Goal: Book appointment/travel/reservation

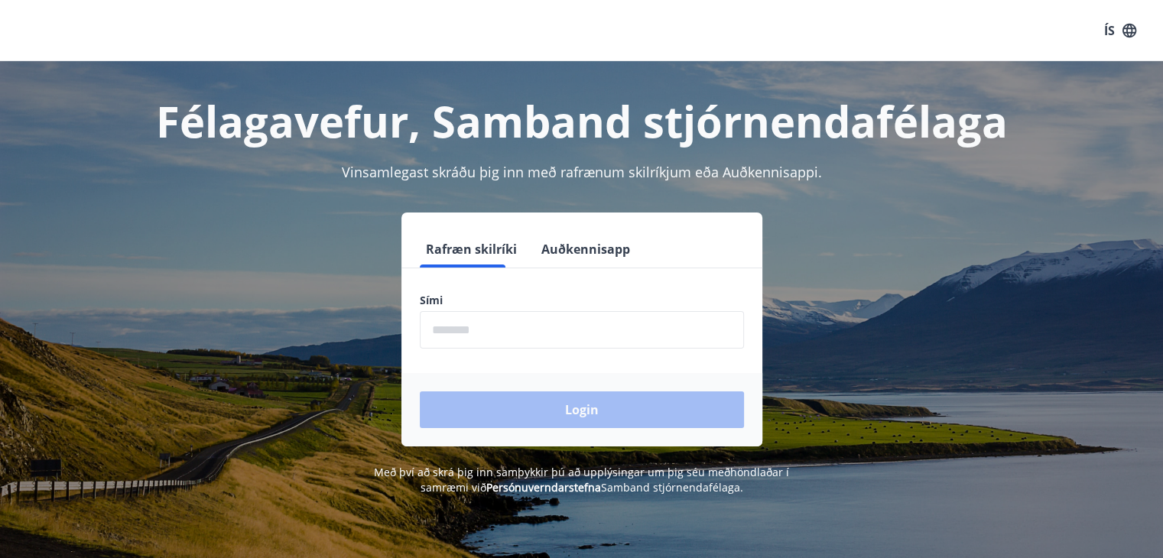
click at [460, 332] on input "phone" at bounding box center [582, 329] width 324 height 37
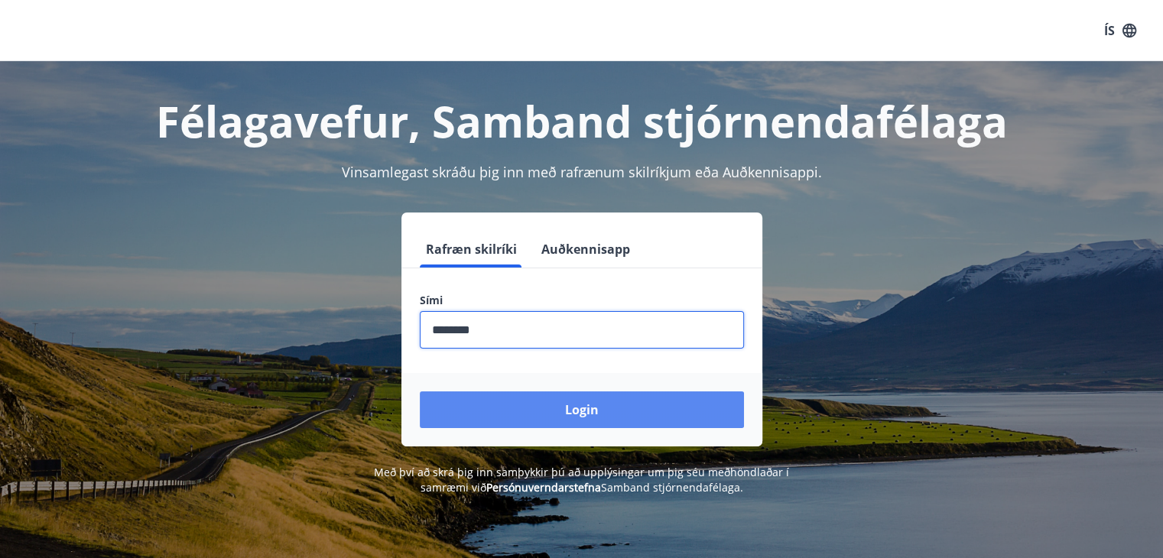
type input "********"
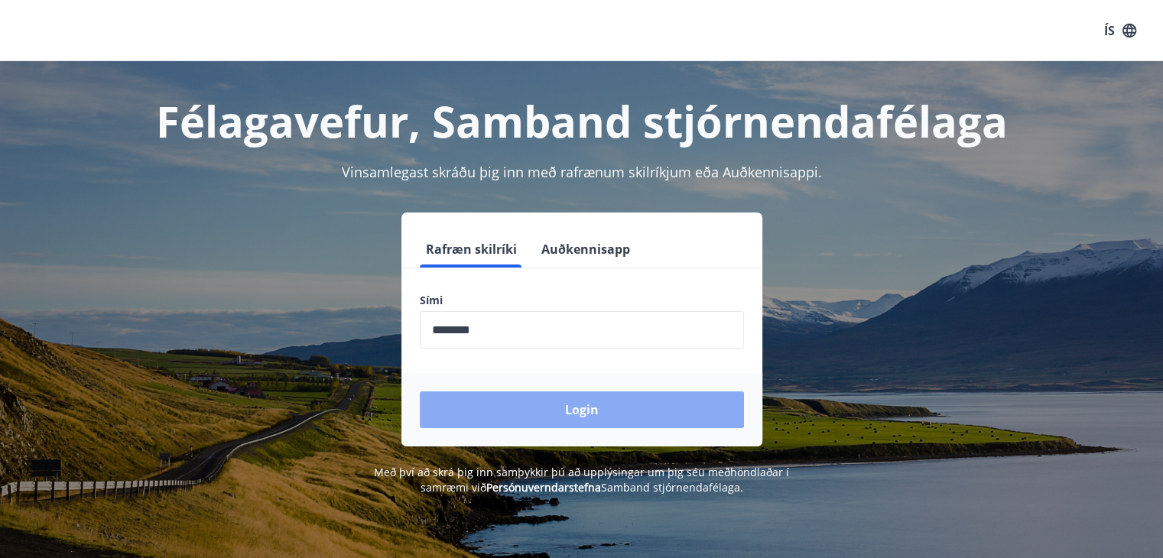
click at [538, 402] on button "Login" at bounding box center [582, 410] width 324 height 37
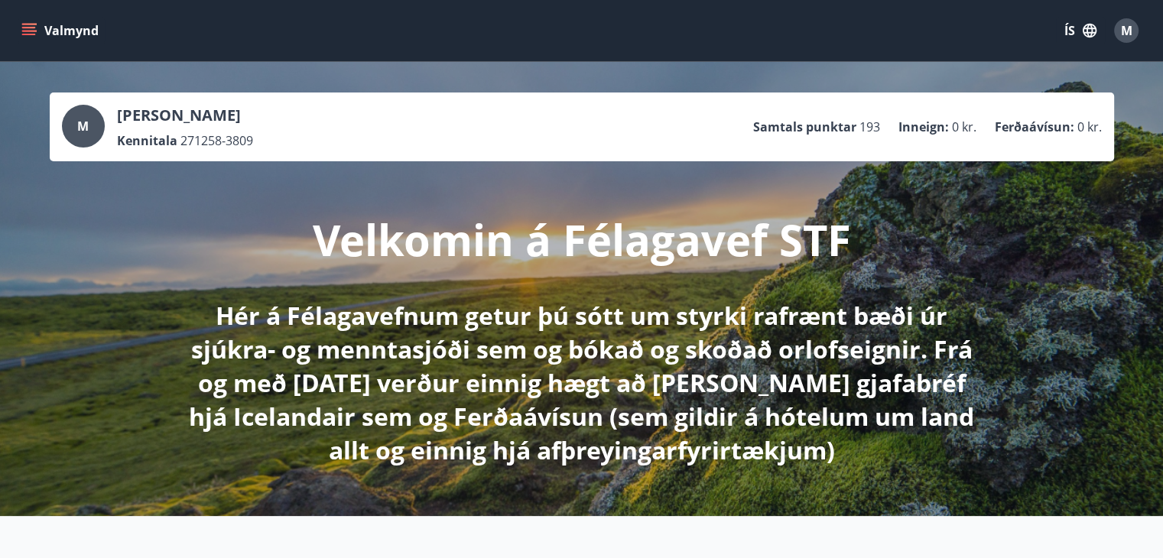
click at [34, 34] on icon "menu" at bounding box center [29, 35] width 14 height 2
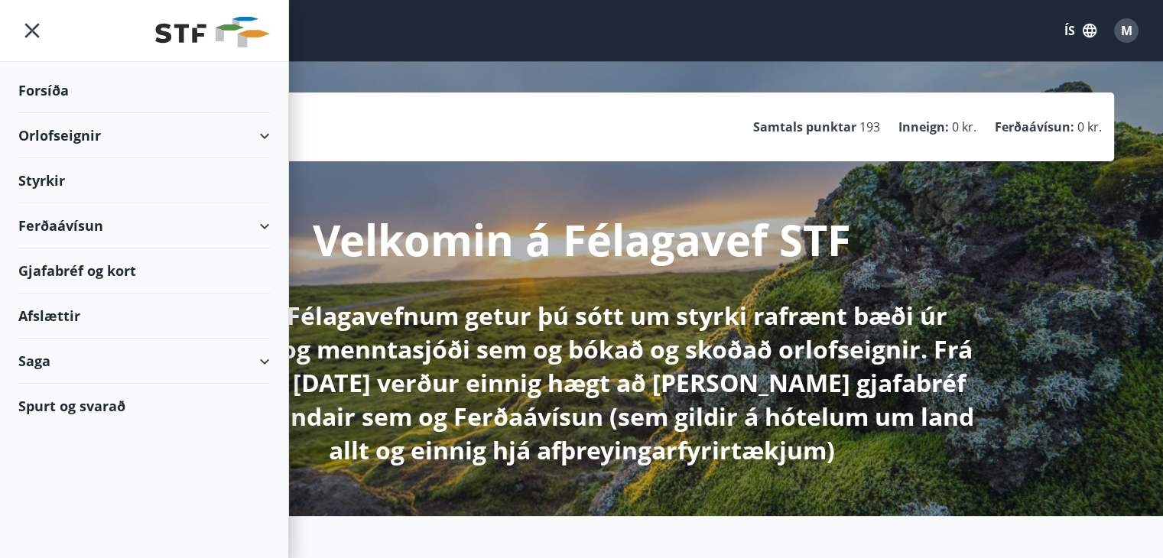
click at [50, 126] on div "Orlofseignir" at bounding box center [144, 135] width 252 height 45
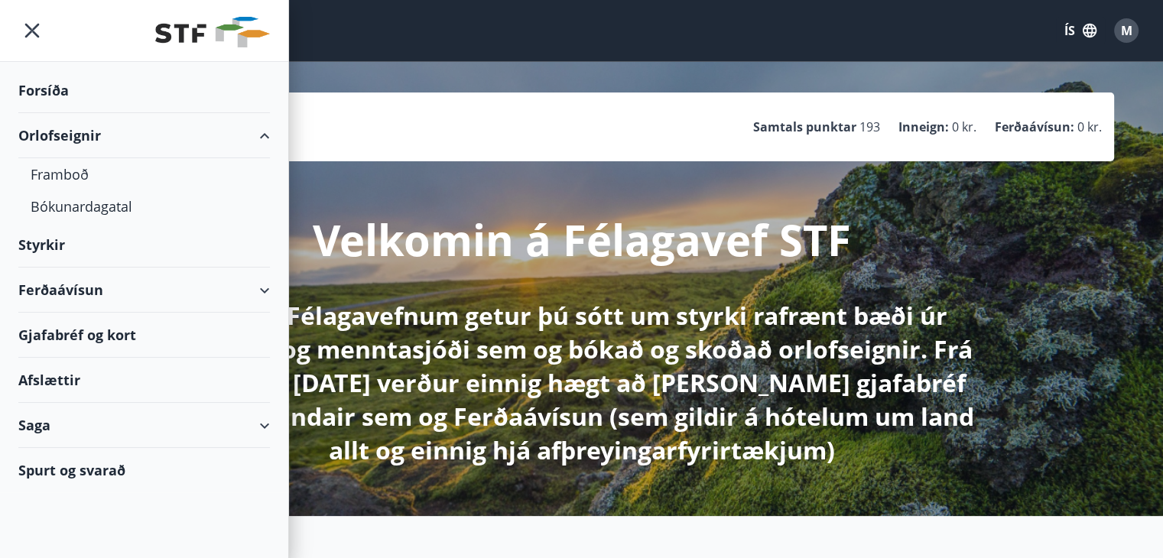
click at [50, 126] on div "Orlofseignir" at bounding box center [144, 135] width 252 height 45
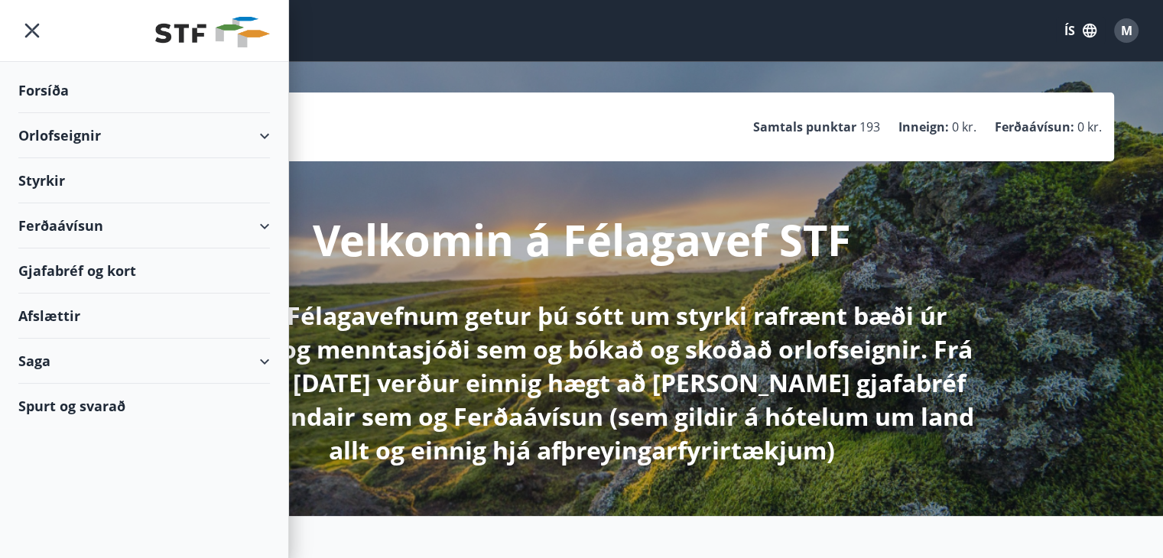
click at [81, 137] on div "Orlofseignir" at bounding box center [144, 135] width 252 height 45
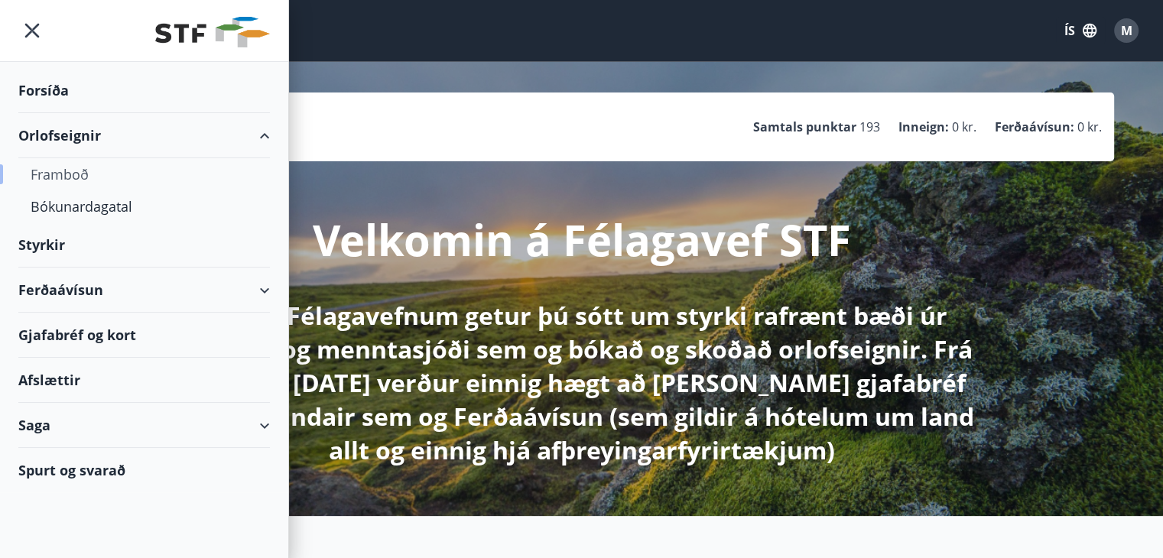
click at [78, 173] on div "Framboð" at bounding box center [144, 174] width 227 height 32
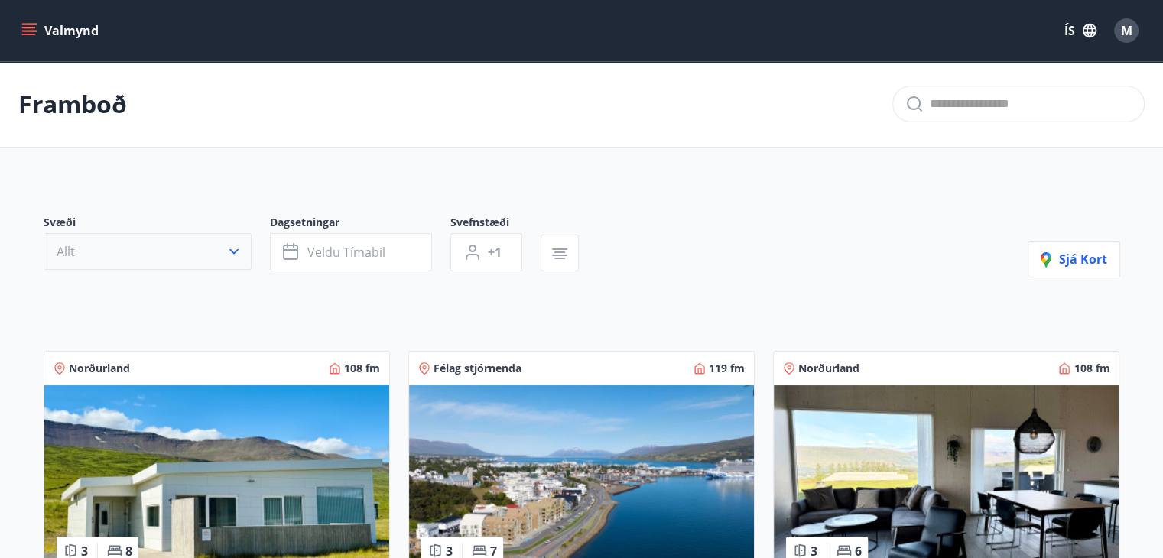
click at [233, 255] on icon "button" at bounding box center [233, 251] width 15 height 15
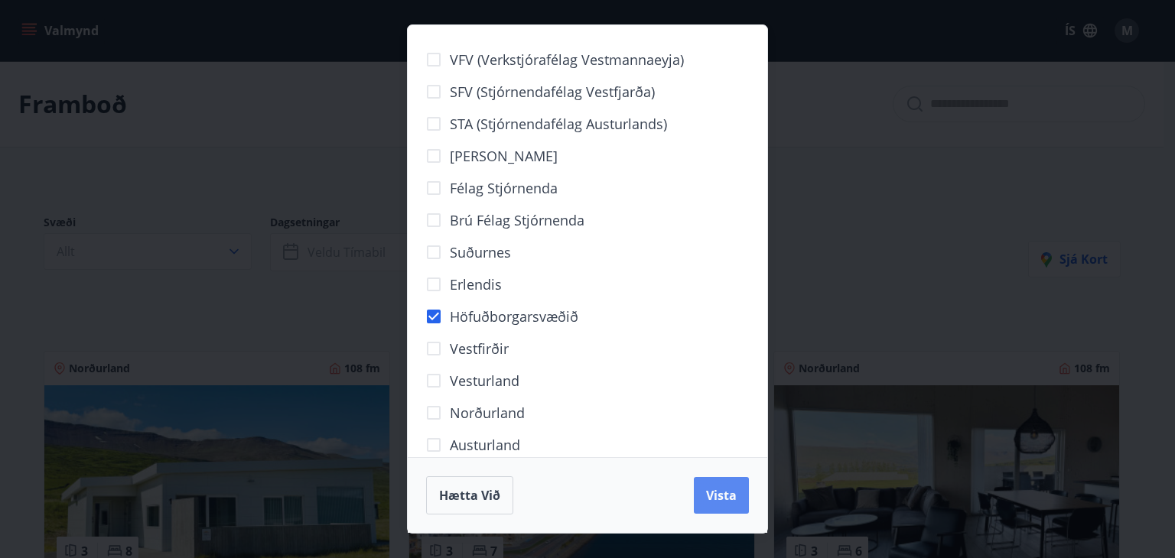
click at [717, 492] on span "Vista" at bounding box center [721, 495] width 31 height 17
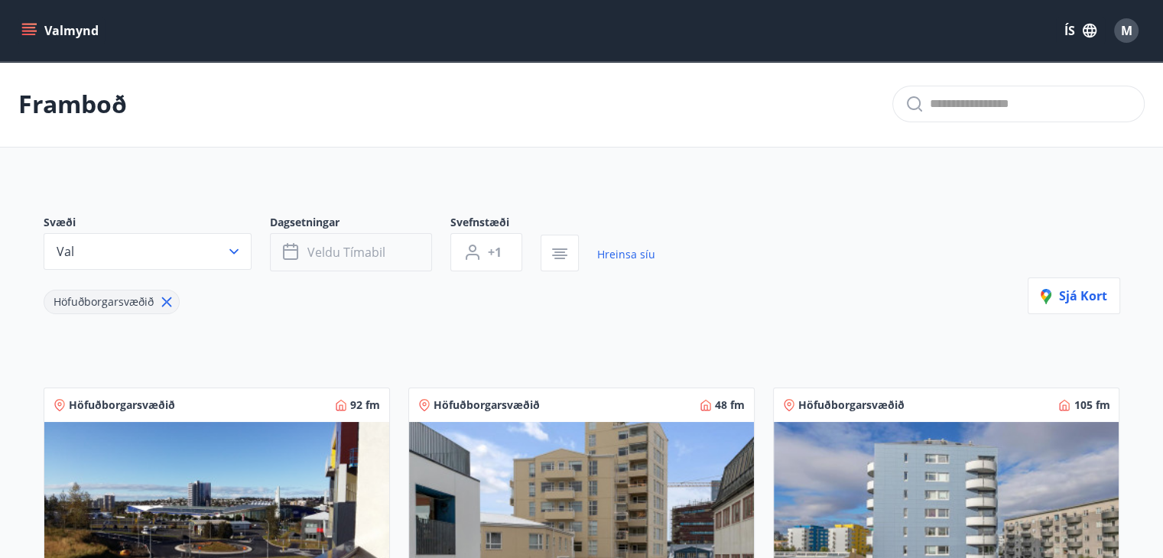
click at [311, 253] on span "Veldu tímabil" at bounding box center [346, 252] width 78 height 17
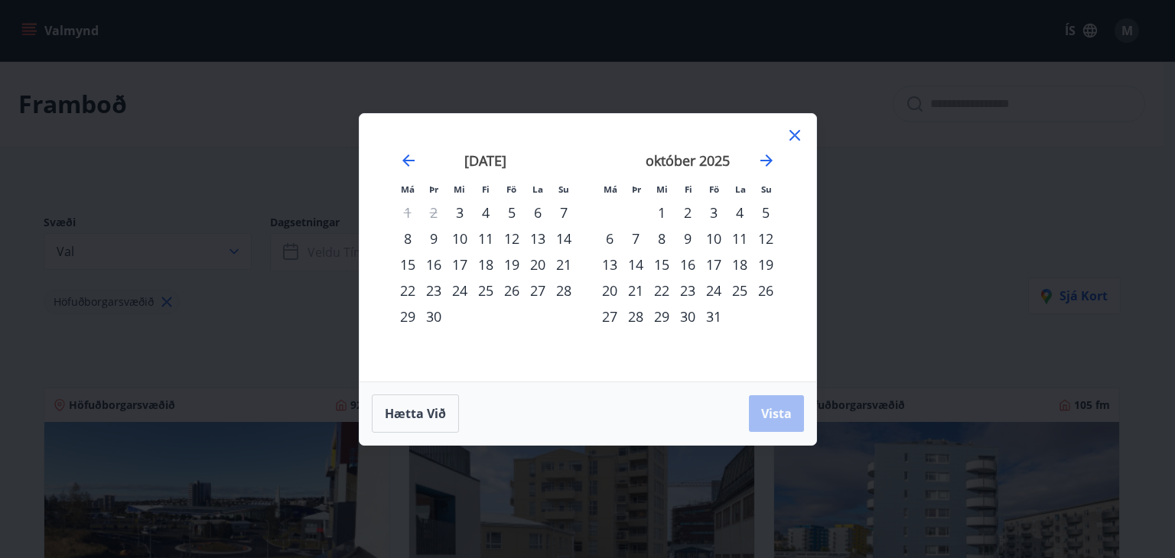
click at [417, 260] on div "15" at bounding box center [408, 265] width 26 height 26
click at [405, 291] on div "22" at bounding box center [408, 291] width 26 height 26
click at [757, 404] on button "Vista" at bounding box center [776, 413] width 55 height 37
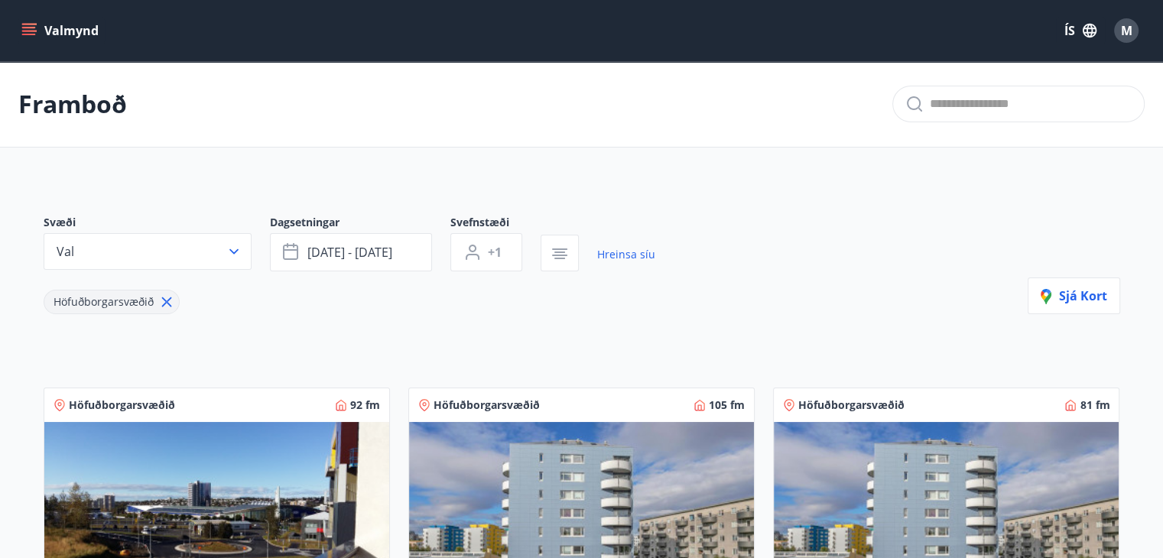
click at [164, 297] on icon at bounding box center [166, 302] width 17 height 17
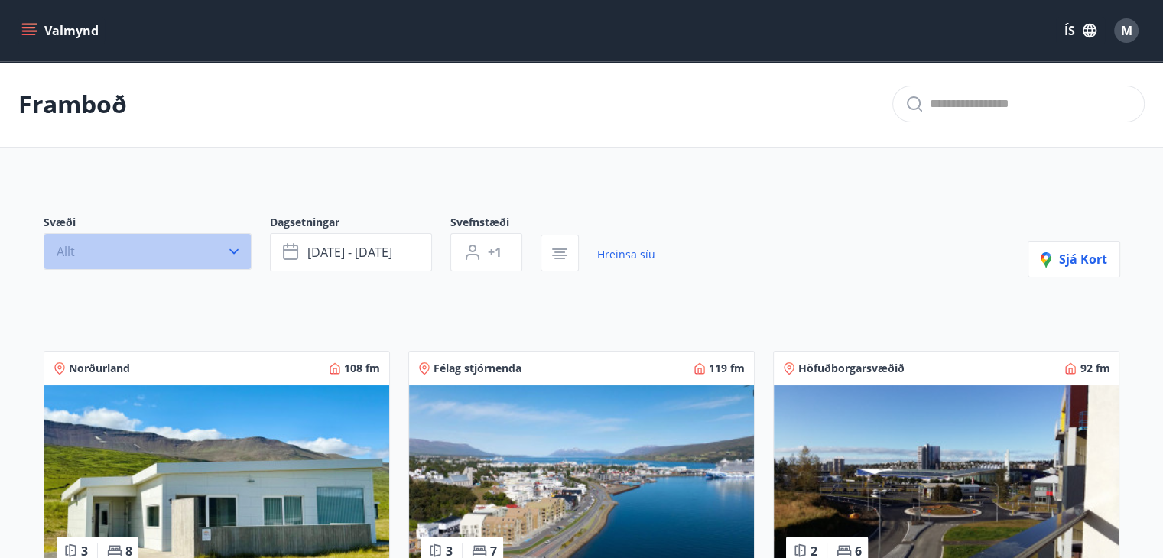
click at [242, 245] on button "Allt" at bounding box center [148, 251] width 208 height 37
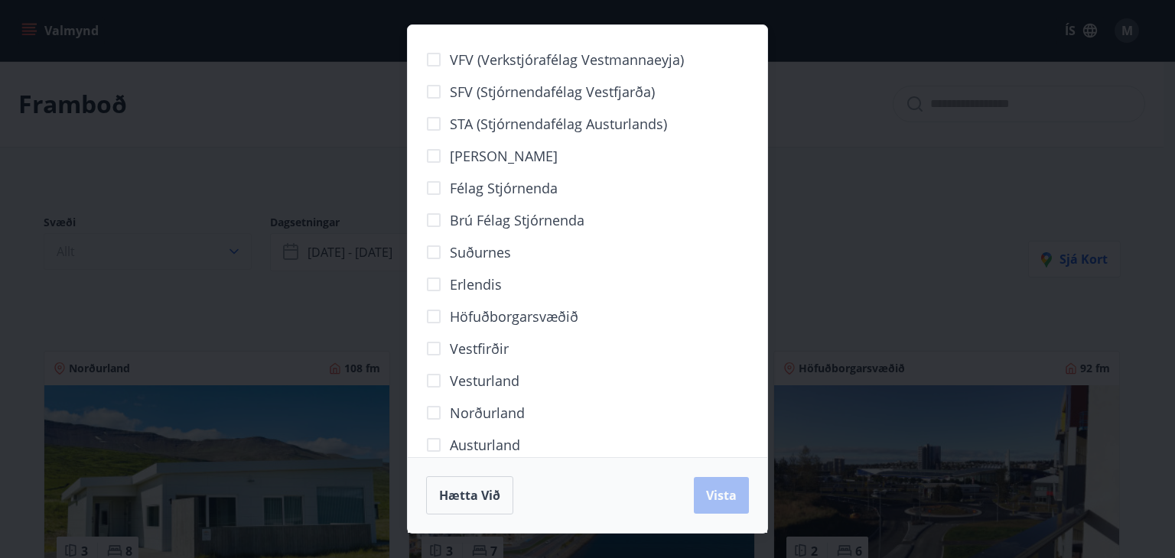
click at [242, 245] on div "VFV (Verkstjórafélag Vestmannaeyja) SFV (Stjórnendafélag Vestfjarða) STA (Stjór…" at bounding box center [587, 279] width 1175 height 558
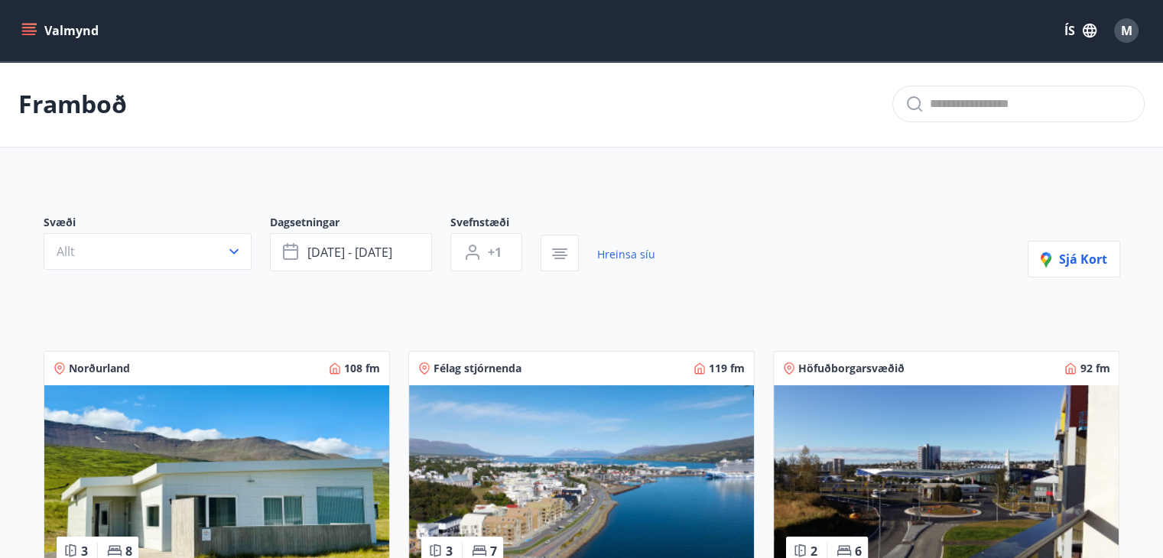
click at [30, 31] on icon "menu" at bounding box center [28, 30] width 15 height 15
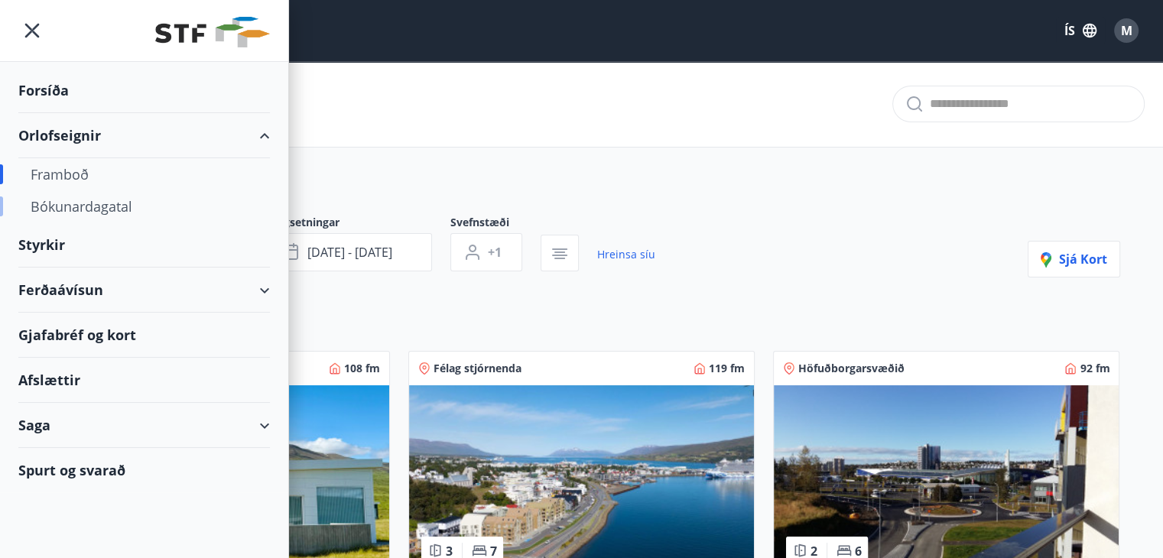
click at [67, 203] on div "Bókunardagatal" at bounding box center [144, 206] width 227 height 32
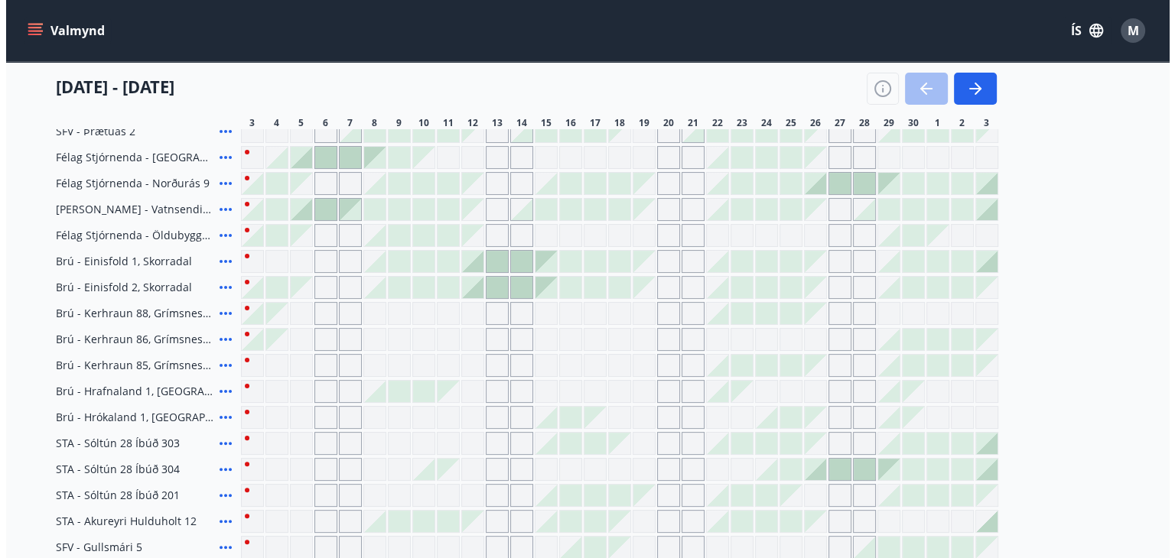
scroll to position [302, 0]
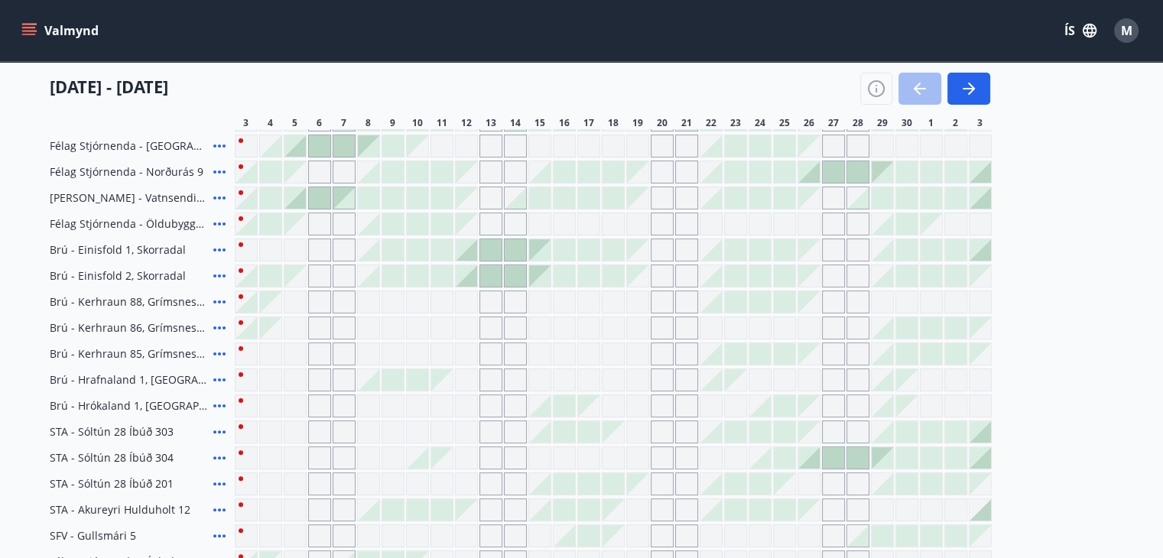
click at [544, 481] on div at bounding box center [539, 483] width 21 height 21
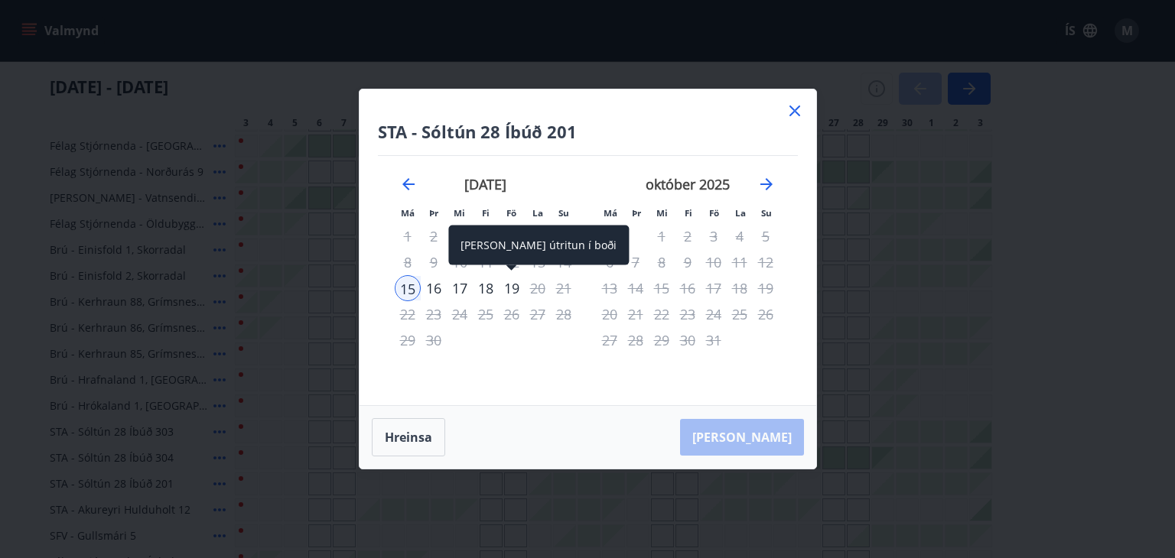
click at [509, 290] on div "19" at bounding box center [512, 288] width 26 height 26
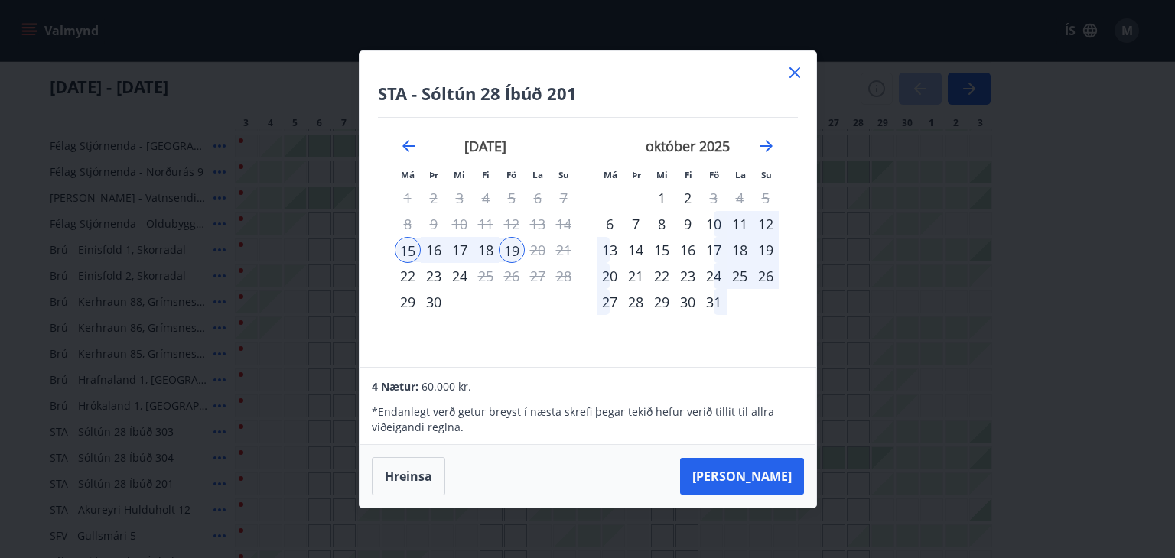
drag, startPoint x: 509, startPoint y: 290, endPoint x: 551, endPoint y: 369, distance: 89.6
click at [551, 369] on div "STA - [GEOGRAPHIC_DATA] 28 Íbúð 201 Má Þr Mi Fi Fö La Su Má Þr Mi Fi Fö La Su […" at bounding box center [588, 279] width 458 height 458
click at [750, 478] on button "[PERSON_NAME]" at bounding box center [742, 476] width 124 height 37
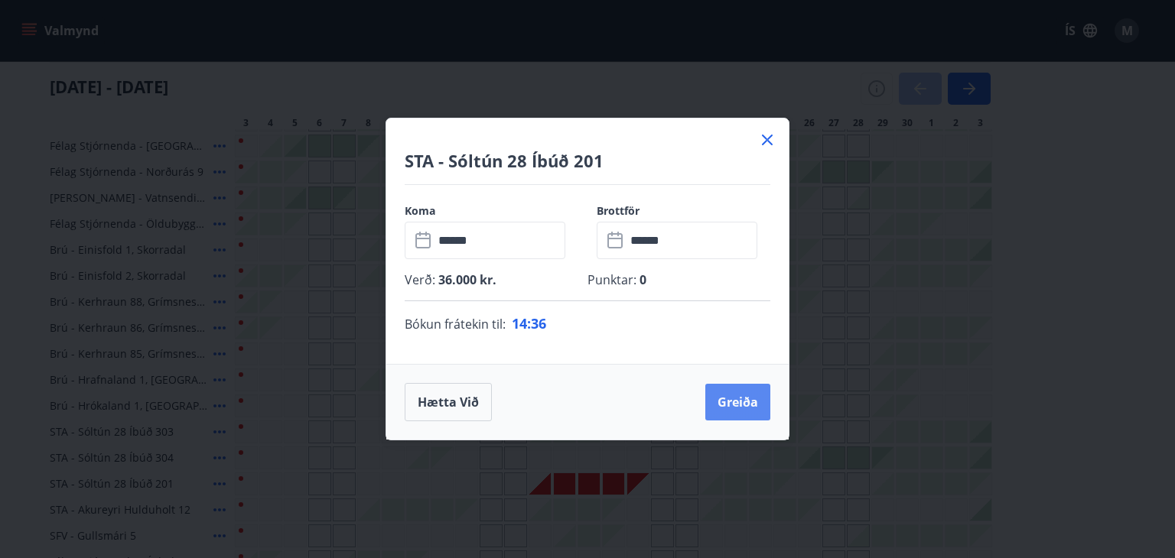
click at [728, 399] on button "Greiða" at bounding box center [737, 402] width 65 height 37
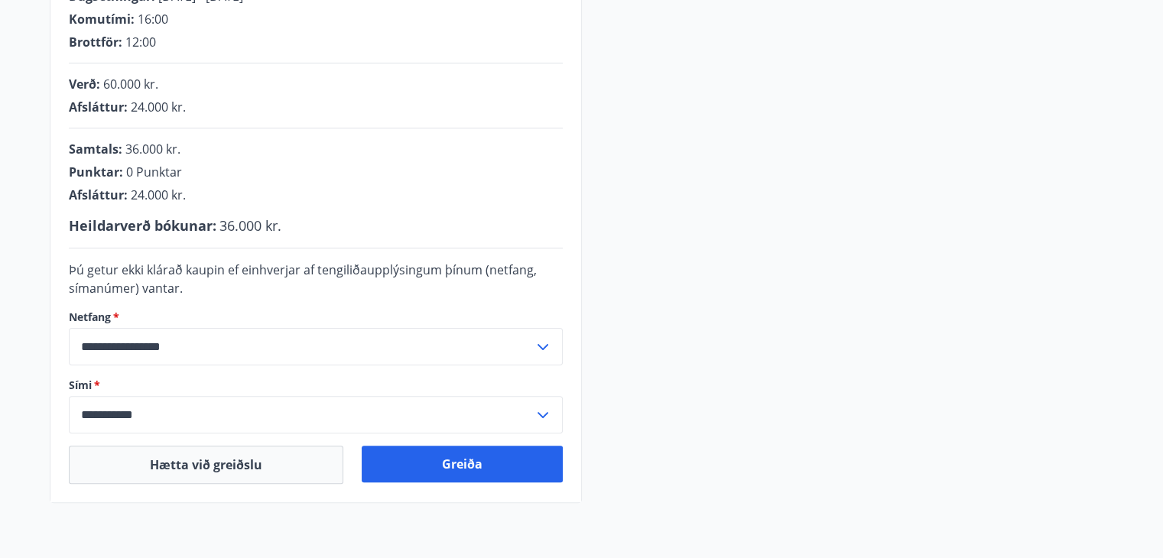
scroll to position [366, 0]
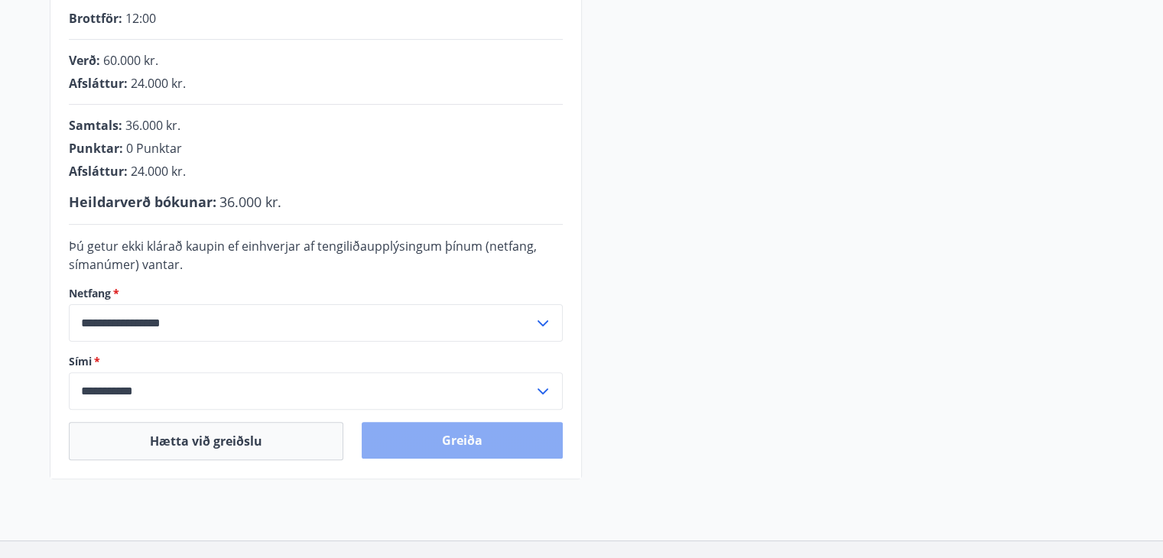
click at [404, 448] on button "Greiða" at bounding box center [462, 440] width 201 height 37
click at [405, 448] on div "Greiða" at bounding box center [462, 441] width 201 height 38
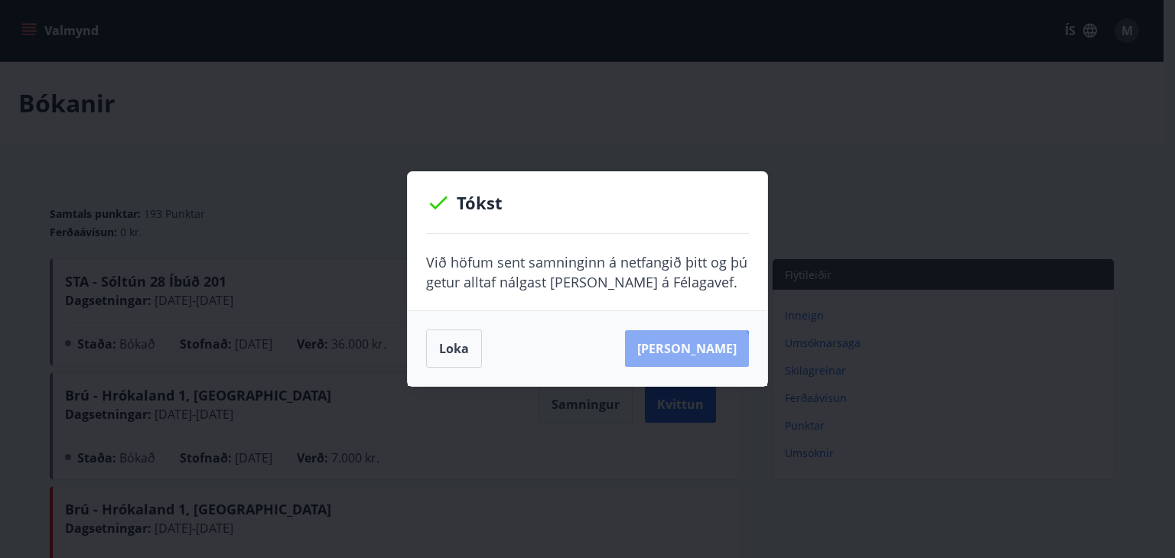
click at [711, 360] on button "Sjá samning" at bounding box center [687, 348] width 124 height 37
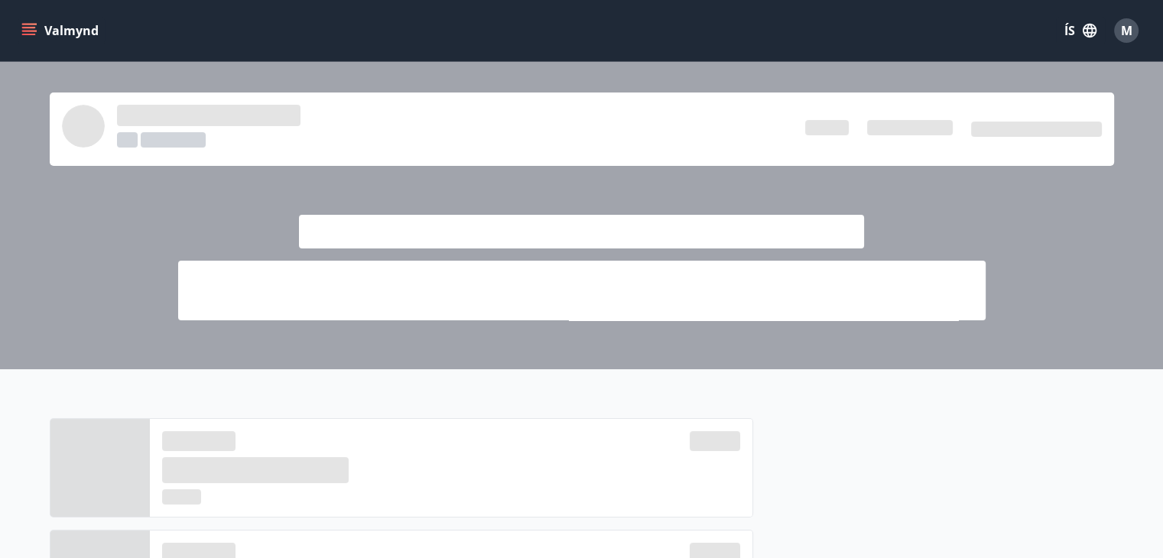
click at [24, 31] on icon "menu" at bounding box center [28, 30] width 15 height 15
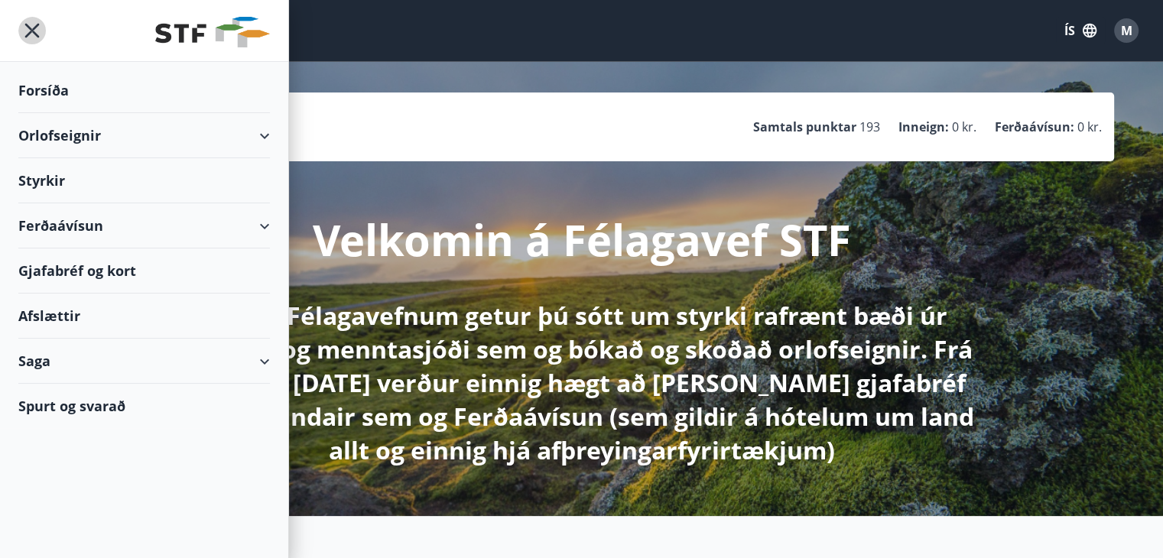
click at [31, 35] on icon "menu" at bounding box center [32, 31] width 28 height 28
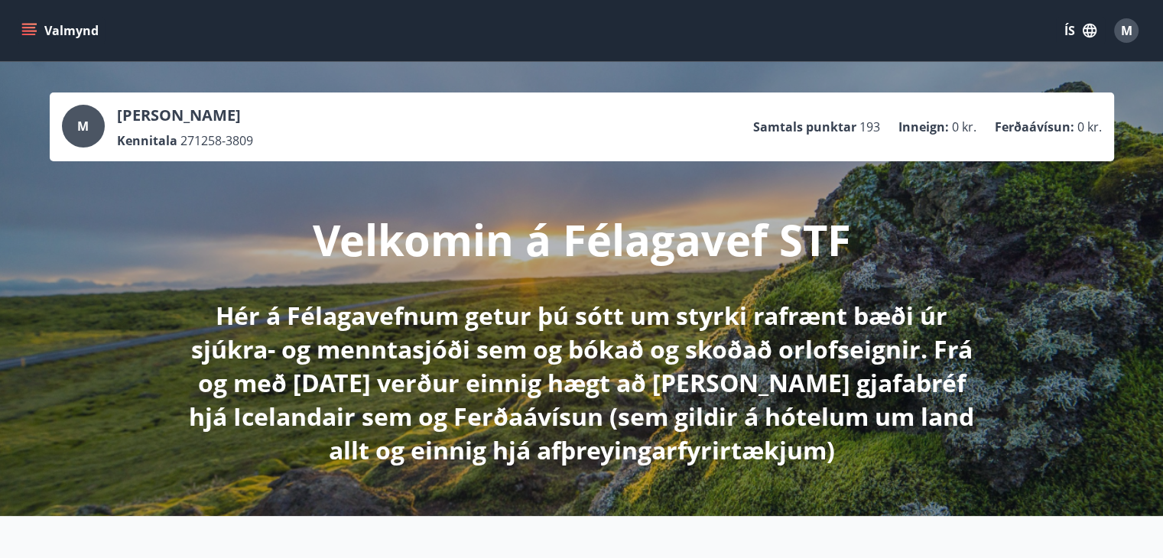
drag, startPoint x: 1159, startPoint y: 149, endPoint x: 1119, endPoint y: -11, distance: 165.5
